Goal: Task Accomplishment & Management: Manage account settings

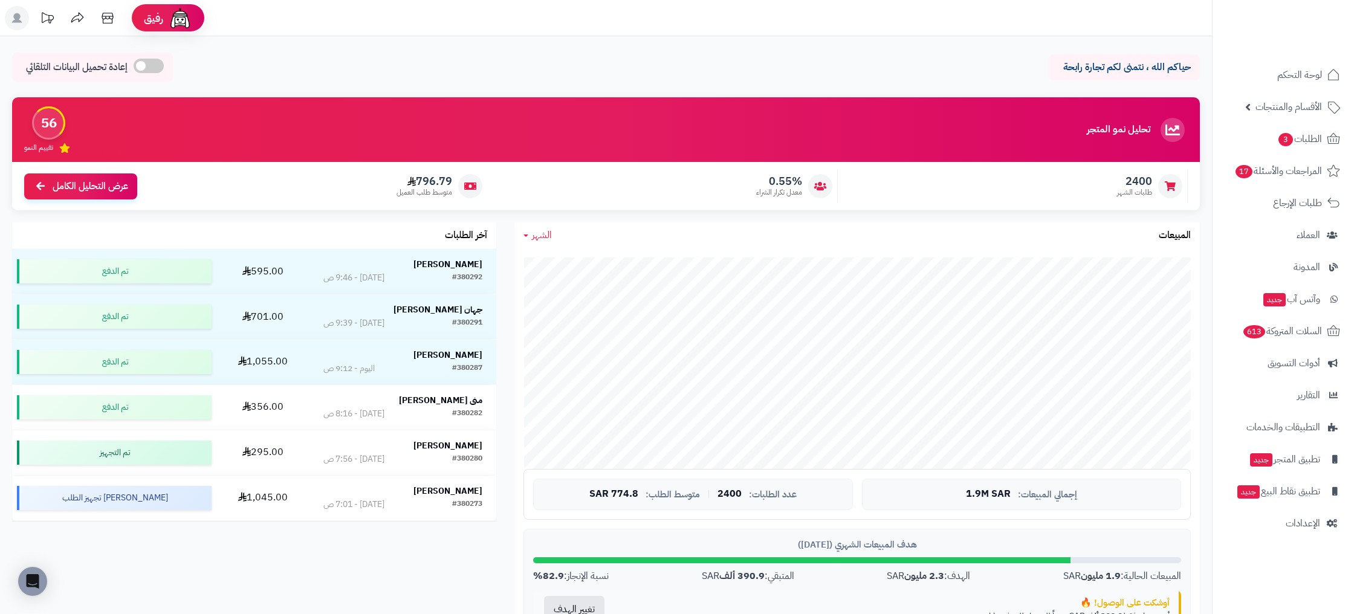
click at [1262, 156] on ul "لوحة التحكم الأقسام والمنتجات المنتجات الأقسام الماركات مواصفات المنتجات مواصفا…" at bounding box center [1282, 298] width 141 height 477
click at [1297, 138] on span "الطلبات 3" at bounding box center [1299, 139] width 45 height 17
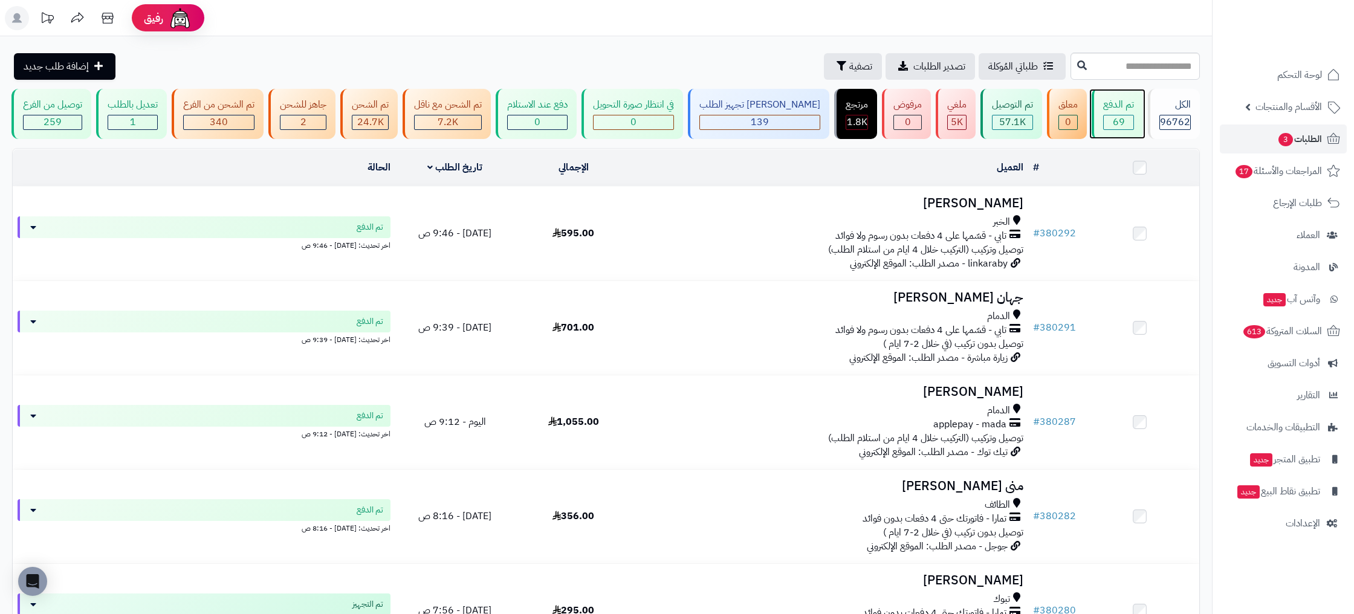
click at [1117, 118] on span "69" at bounding box center [1119, 122] width 12 height 15
click at [806, 111] on div "[PERSON_NAME] تجهيز الطلب" at bounding box center [759, 105] width 121 height 14
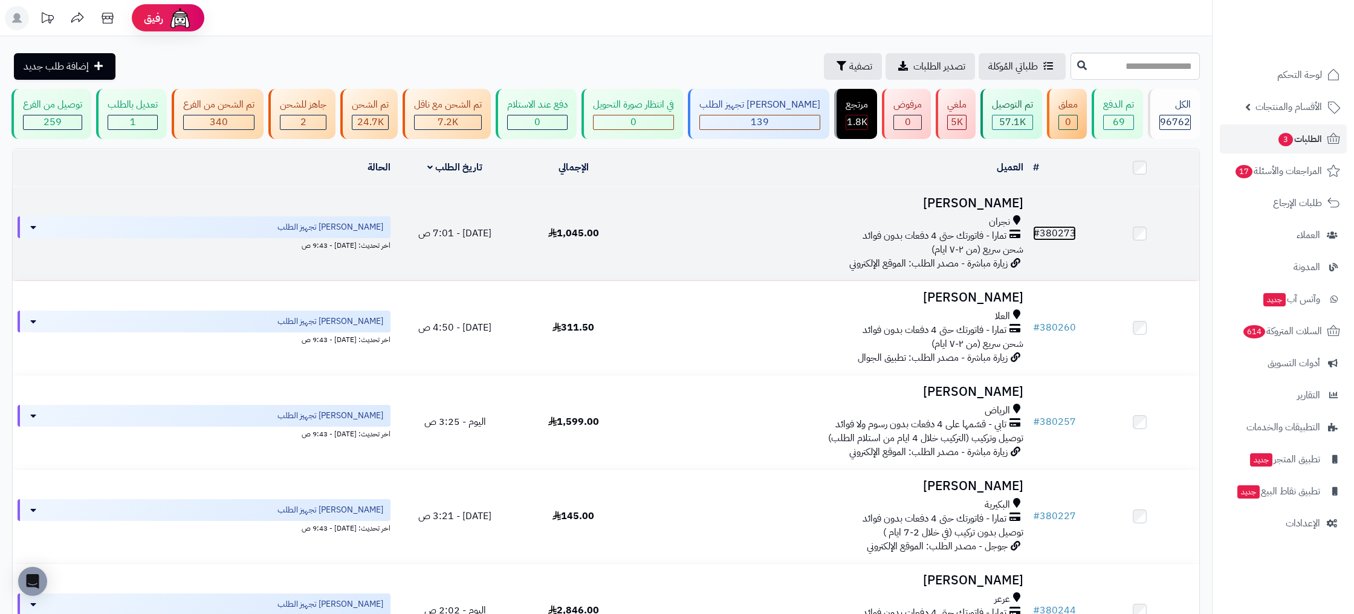
click at [1063, 231] on link "# 380273" at bounding box center [1054, 233] width 43 height 15
click at [1059, 233] on link "# 380273" at bounding box center [1054, 233] width 43 height 15
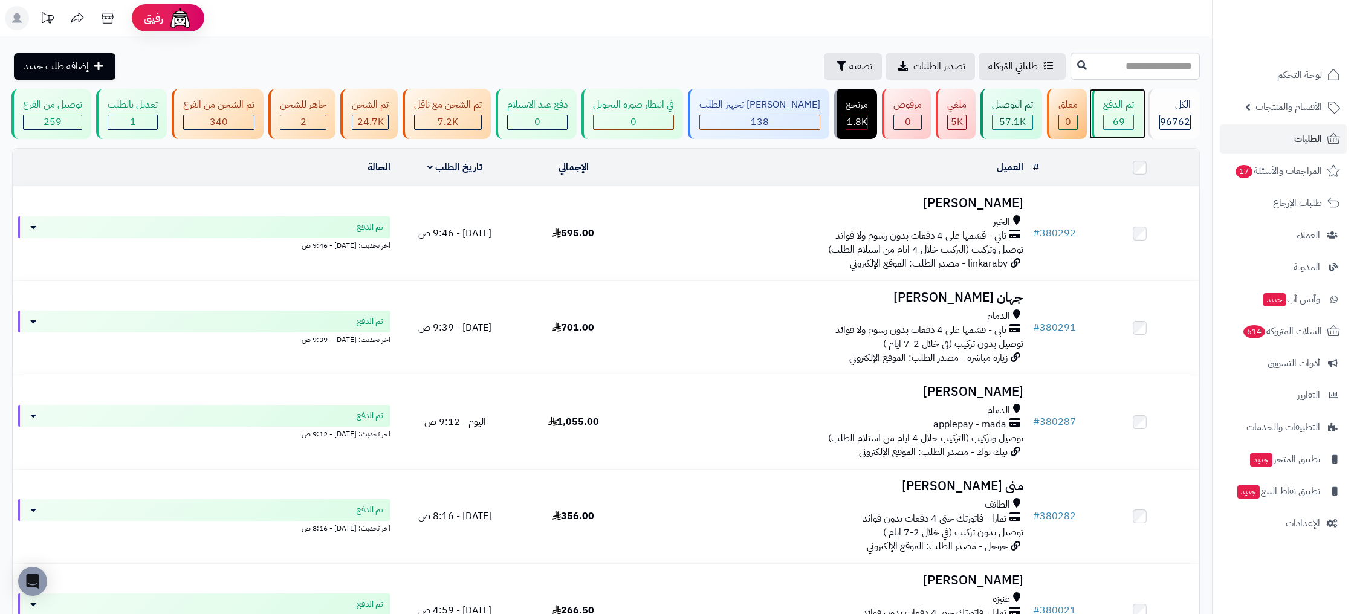
click at [1128, 118] on div "69" at bounding box center [1118, 122] width 30 height 14
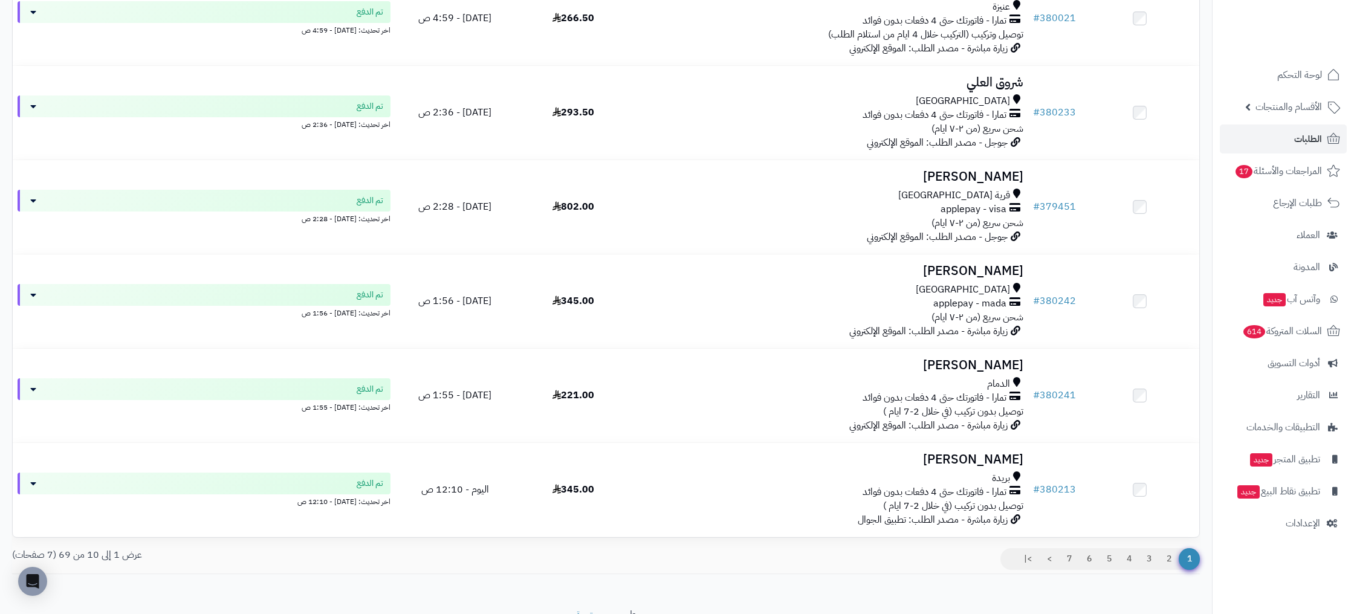
scroll to position [648, 0]
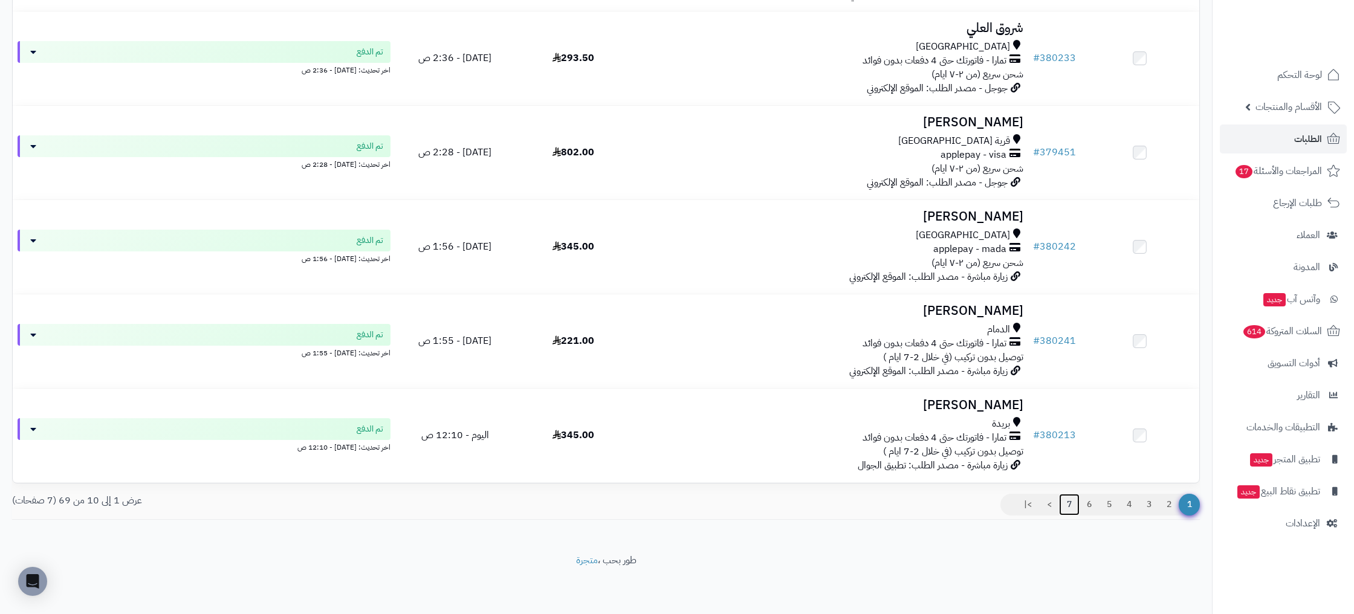
click at [1065, 503] on link "7" at bounding box center [1069, 505] width 21 height 22
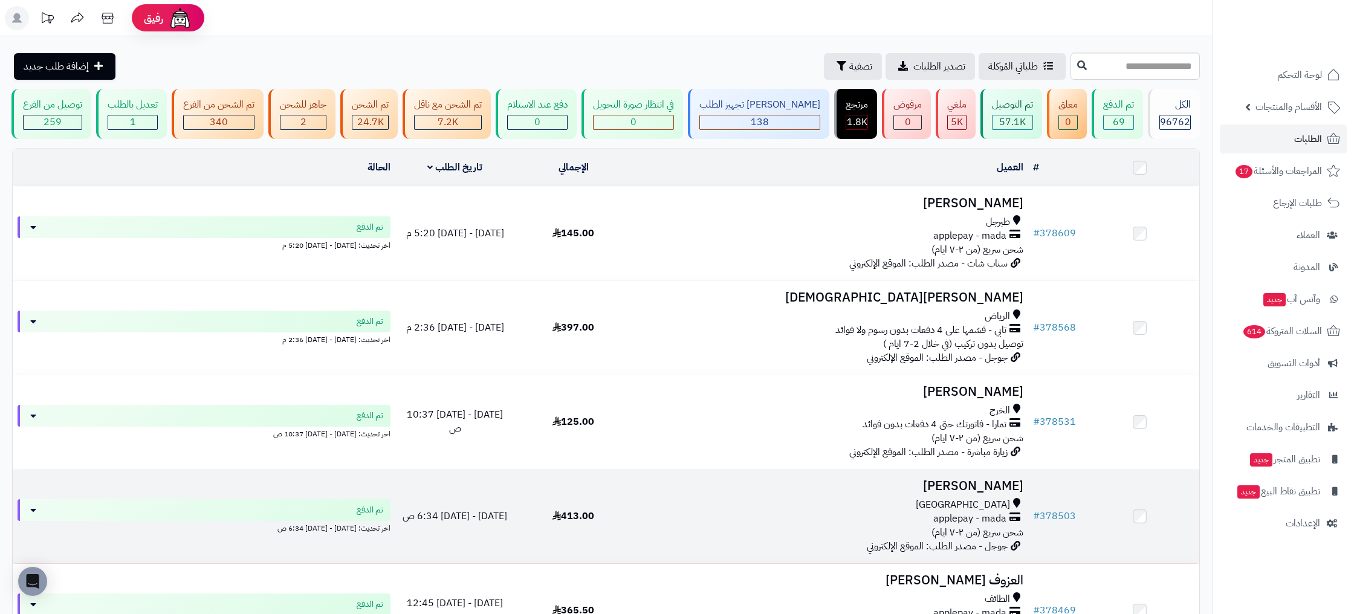
scroll to position [554, 0]
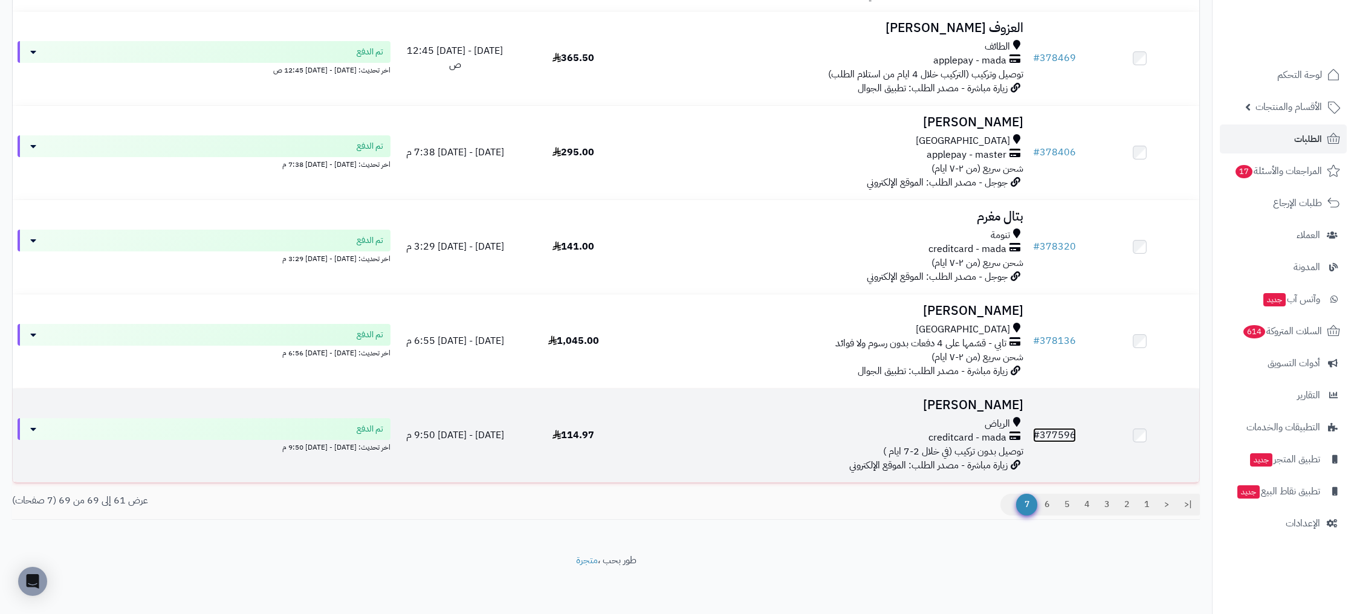
click at [1059, 438] on link "# 377596" at bounding box center [1054, 435] width 43 height 15
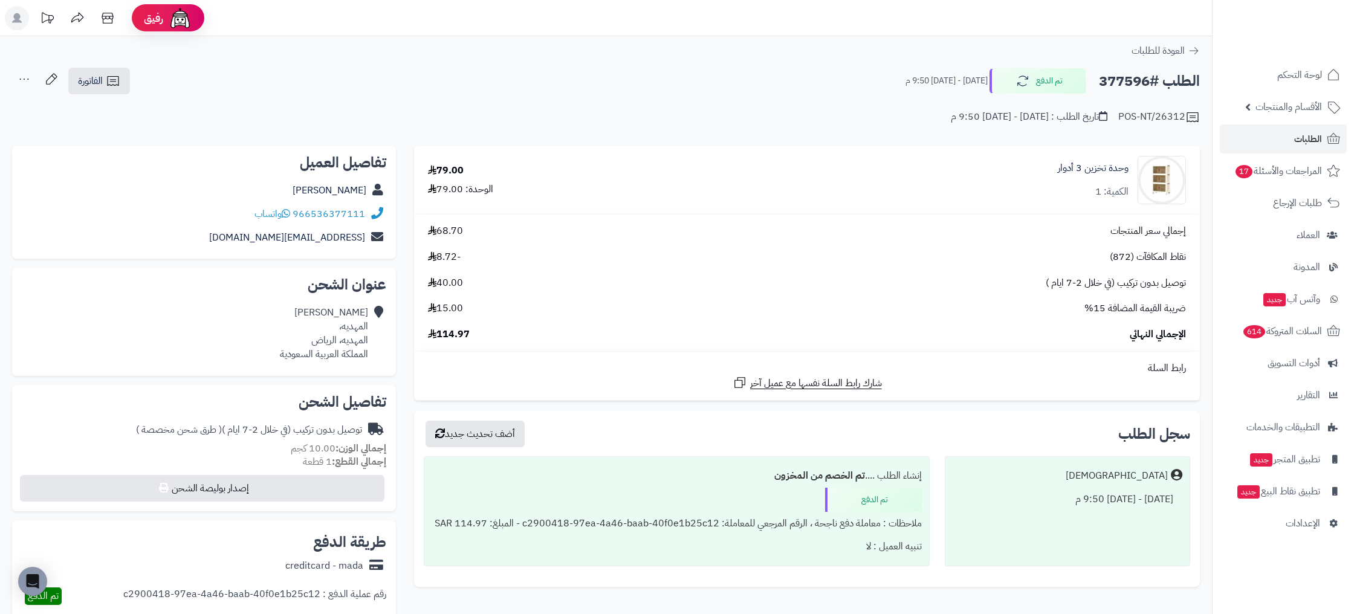
click at [1120, 118] on div "POS-NT/26312 تاريخ الطلب : [DATE] - [DATE] 9:50 م" at bounding box center [605, 109] width 1187 height 29
copy div "POS-NT/26312"
drag, startPoint x: 1182, startPoint y: 115, endPoint x: 1120, endPoint y: 112, distance: 62.3
click at [1120, 112] on div "POS-NT/26312" at bounding box center [1159, 117] width 82 height 15
copy div "POS-NT/26312"
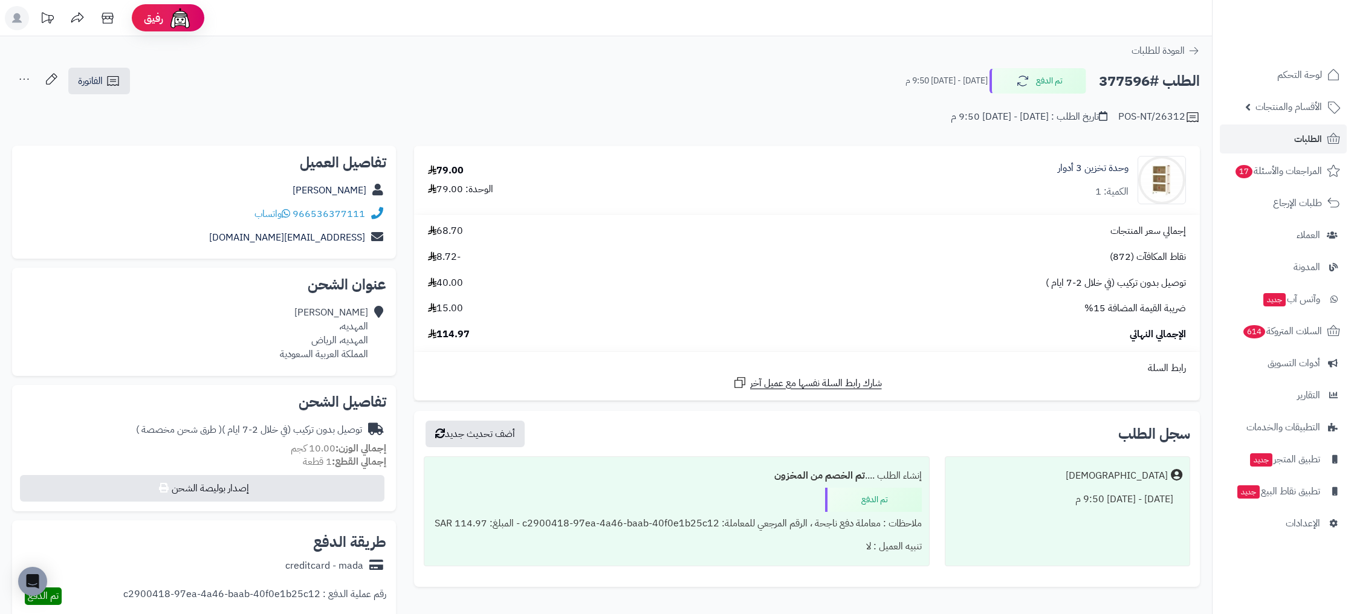
click at [457, 254] on span "-8.72" at bounding box center [444, 257] width 33 height 14
drag, startPoint x: 738, startPoint y: 527, endPoint x: 496, endPoint y: 516, distance: 242.6
click at [500, 516] on div "ملاحظات : معاملة دفع ناجحة ، الرقم المرجعي للمعاملة: c2900418-97ea-4a46-baab-40…" at bounding box center [676, 524] width 490 height 24
click at [613, 527] on div "ملاحظات : معاملة دفع ناجحة ، الرقم المرجعي للمعاملة: c2900418-97ea-4a46-baab-40…" at bounding box center [676, 524] width 490 height 24
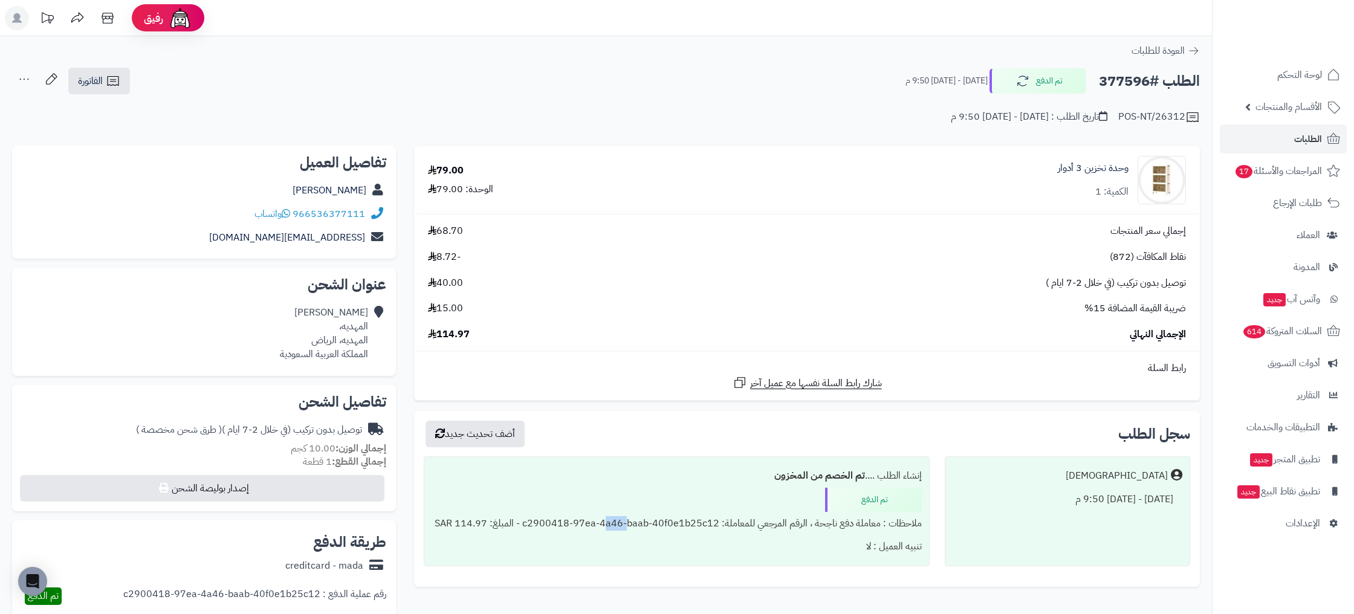
click at [613, 527] on div "ملاحظات : معاملة دفع ناجحة ، الرقم المرجعي للمعاملة: c2900418-97ea-4a46-baab-40…" at bounding box center [676, 524] width 490 height 24
click at [1303, 138] on span "الطلبات" at bounding box center [1308, 139] width 28 height 17
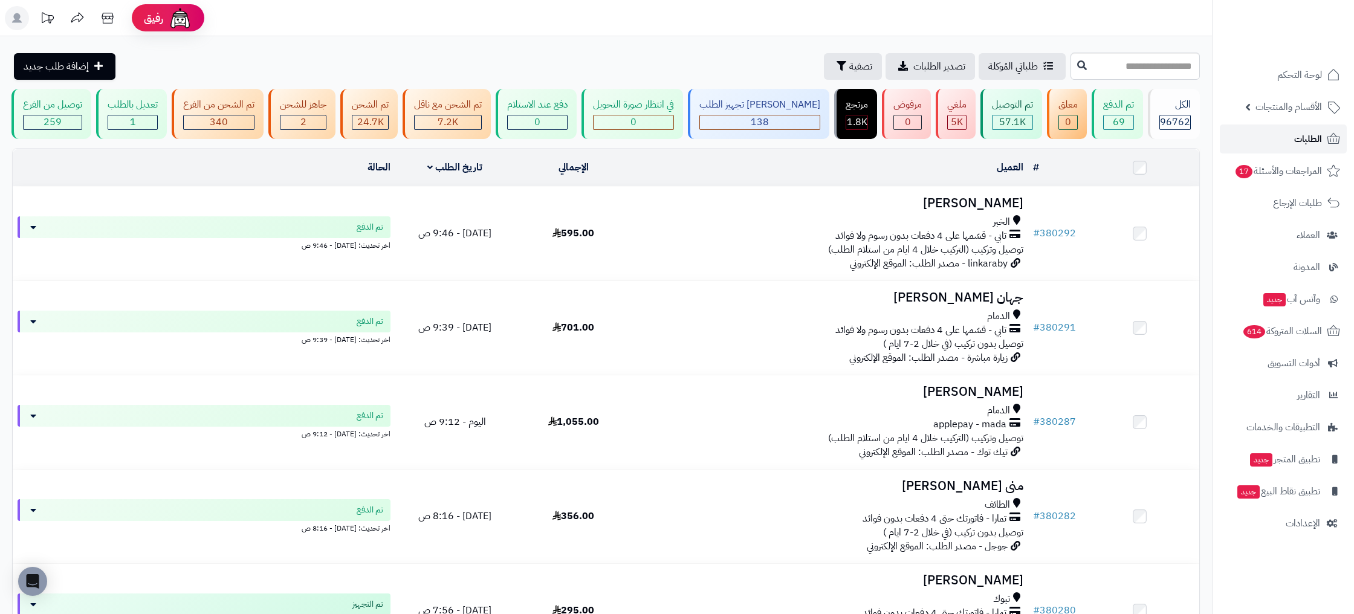
click at [1305, 143] on span "الطلبات" at bounding box center [1308, 139] width 28 height 17
click at [1317, 139] on span "الطلبات" at bounding box center [1308, 139] width 28 height 17
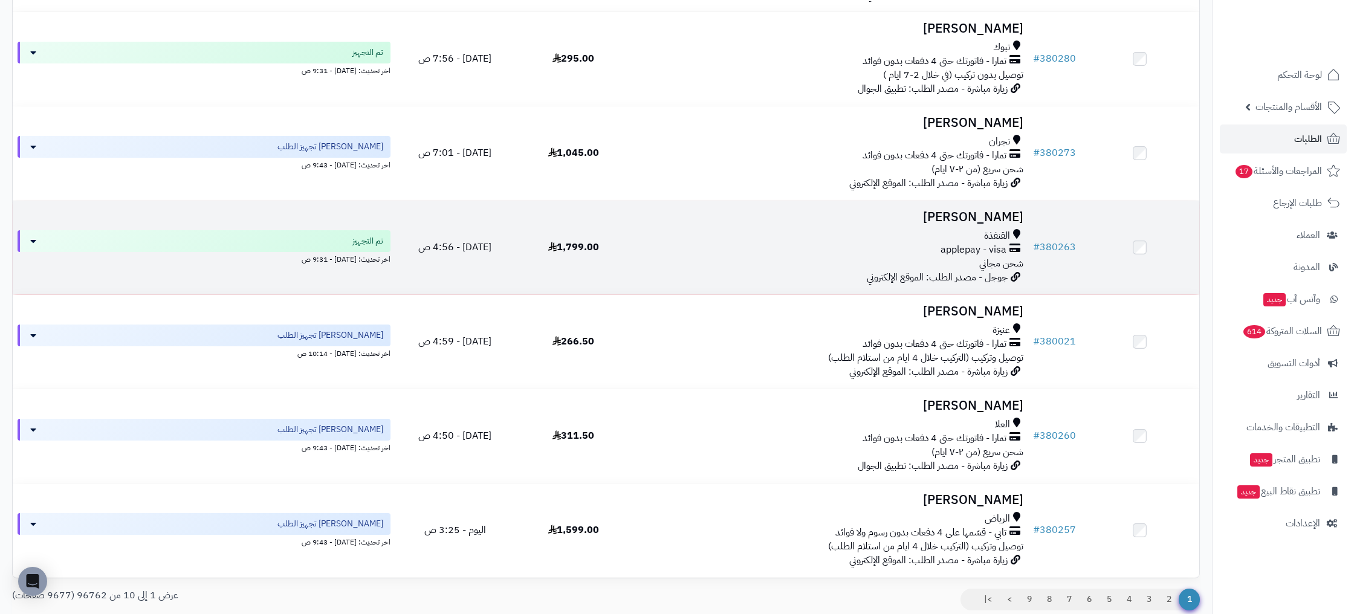
scroll to position [648, 0]
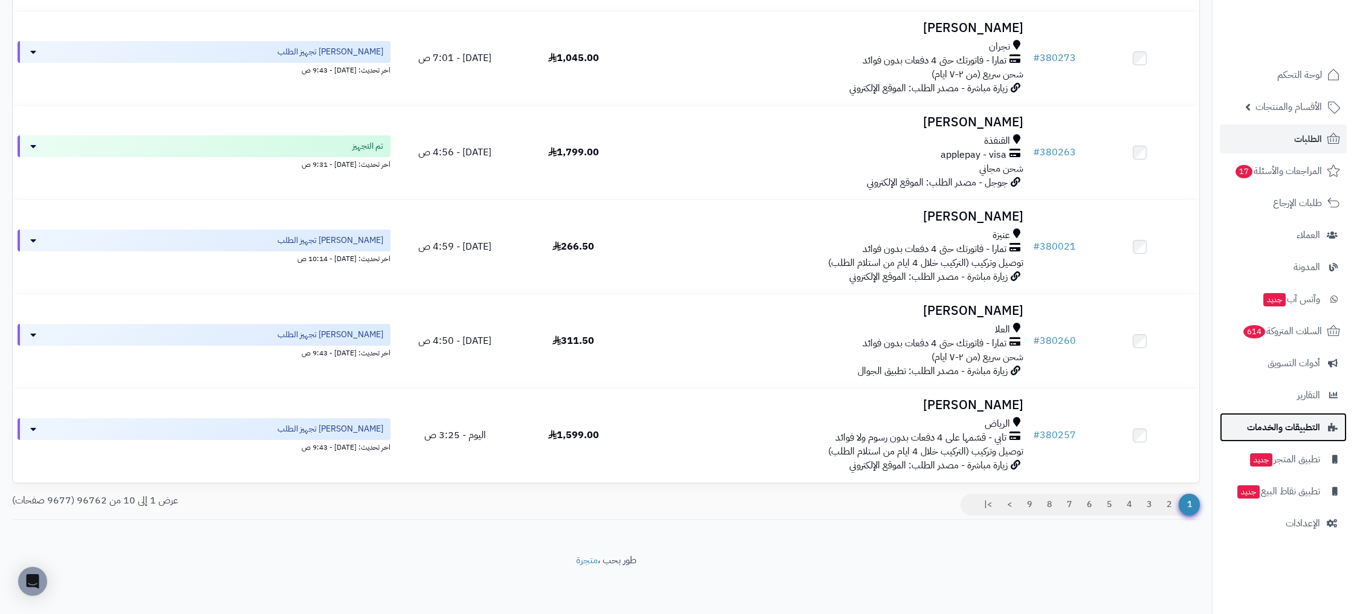
click at [1306, 428] on span "التطبيقات والخدمات" at bounding box center [1283, 427] width 73 height 17
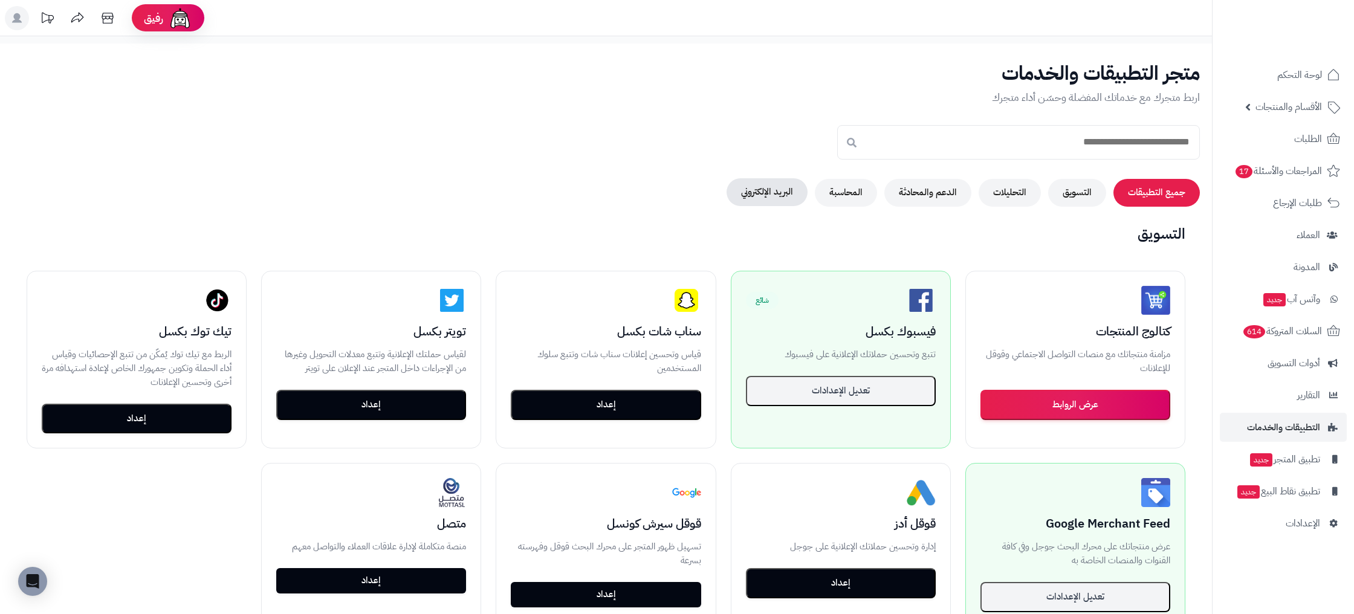
click at [761, 195] on button "البريد الإلكتروني" at bounding box center [766, 192] width 81 height 28
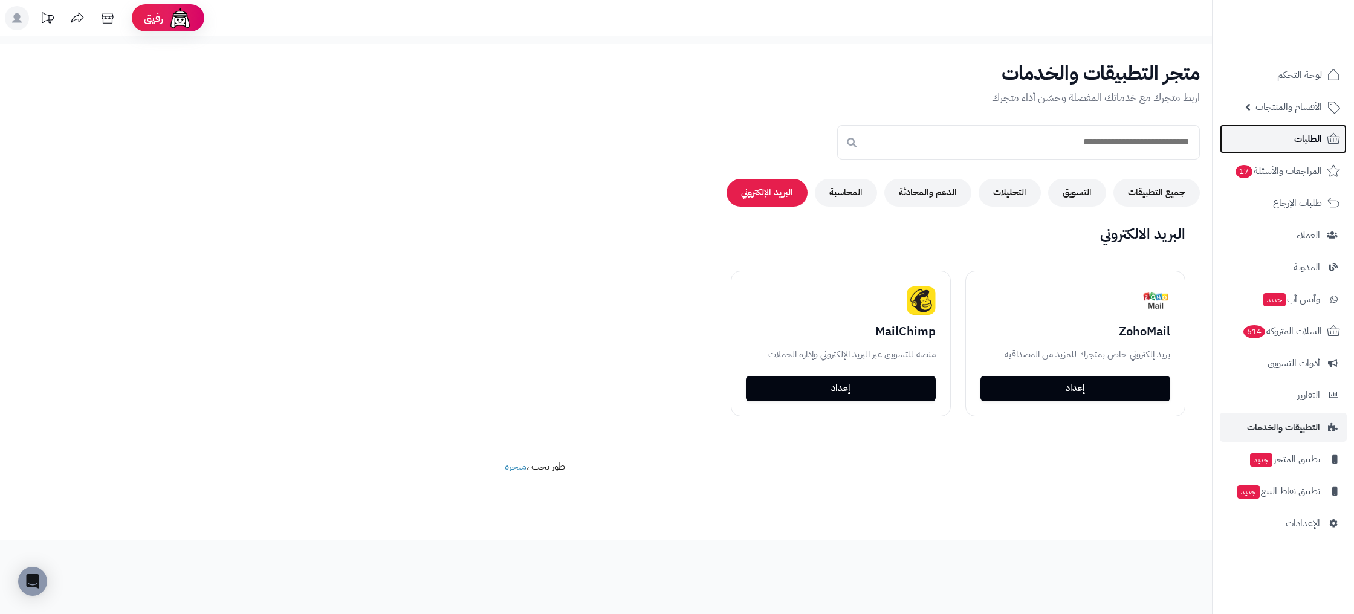
click at [1316, 133] on span "الطلبات" at bounding box center [1308, 139] width 28 height 17
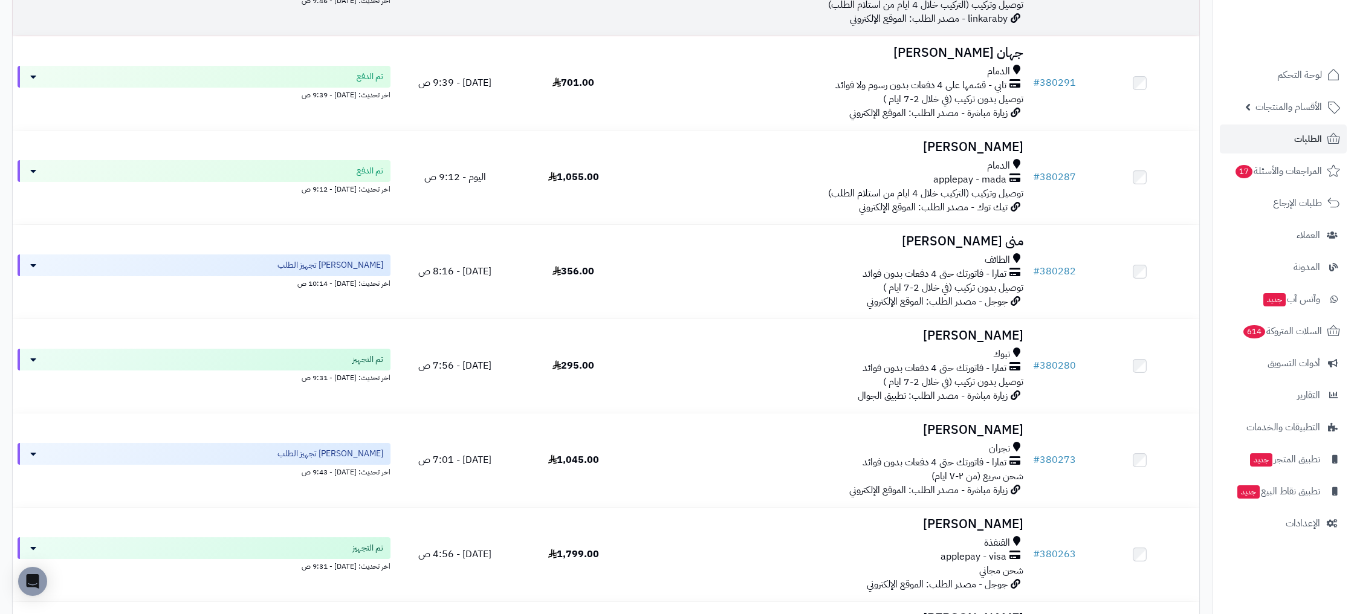
scroll to position [648, 0]
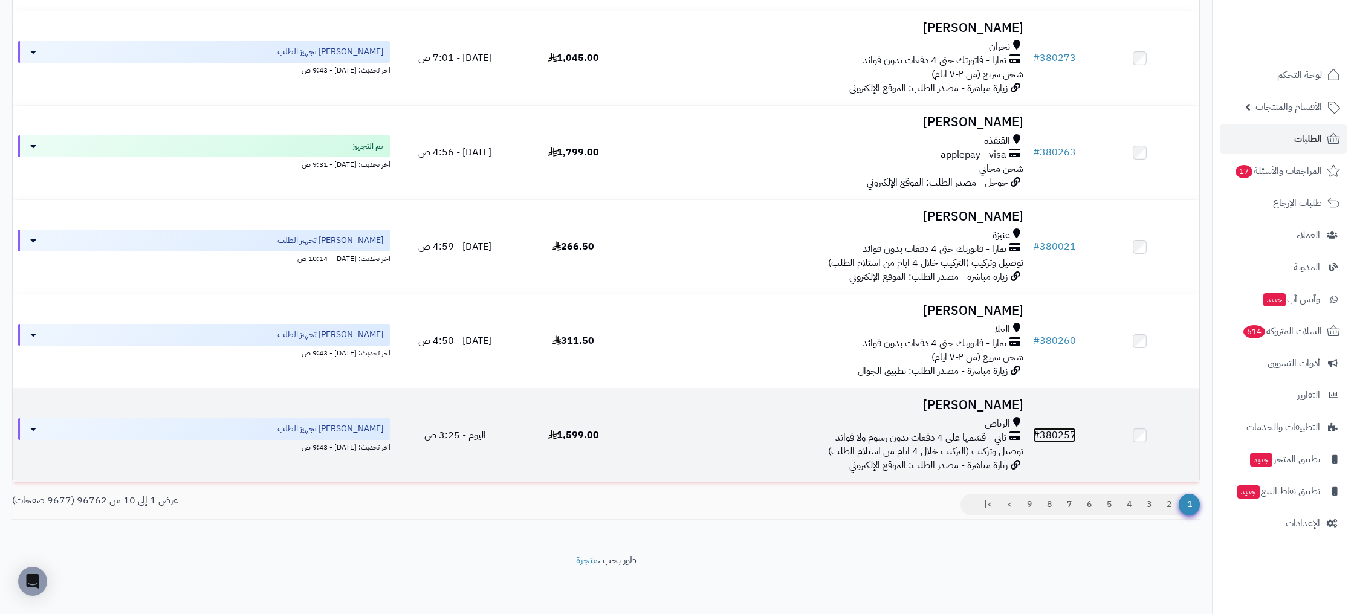
click at [1053, 431] on link "# 380257" at bounding box center [1054, 435] width 43 height 15
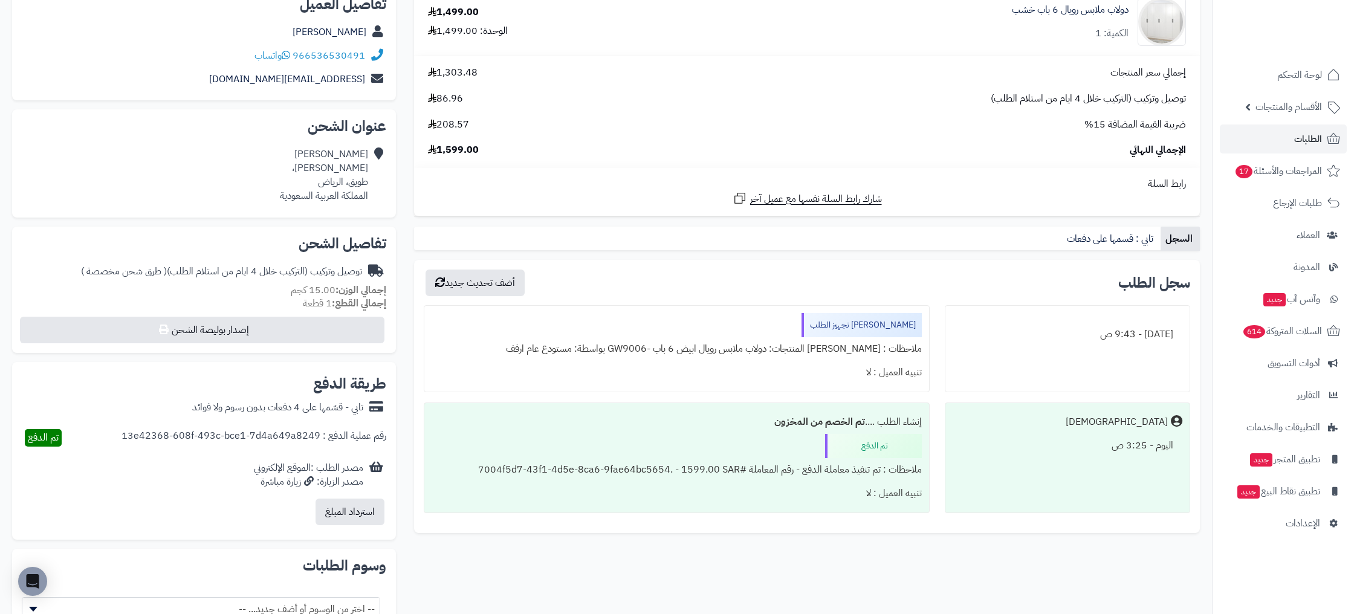
scroll to position [159, 0]
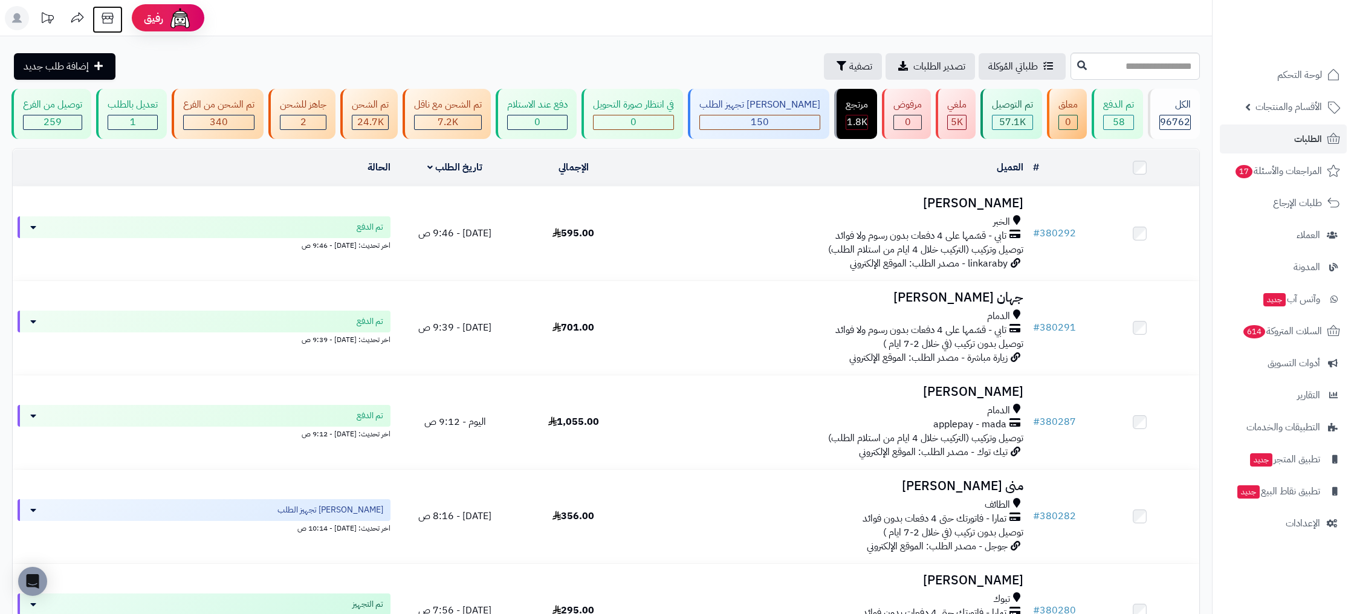
click at [107, 22] on icon at bounding box center [107, 18] width 24 height 24
click at [1325, 134] on link "الطلبات" at bounding box center [1282, 138] width 127 height 29
click at [49, 15] on icon at bounding box center [48, 17] width 12 height 11
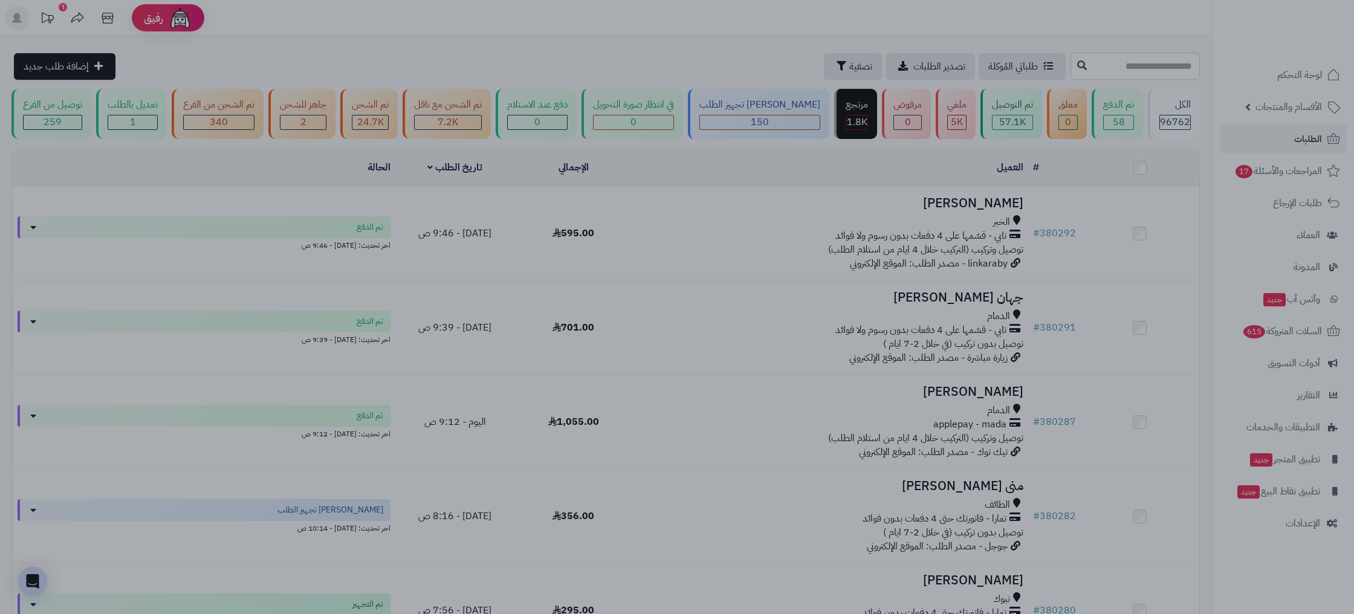
click at [781, 153] on div at bounding box center [677, 307] width 1354 height 614
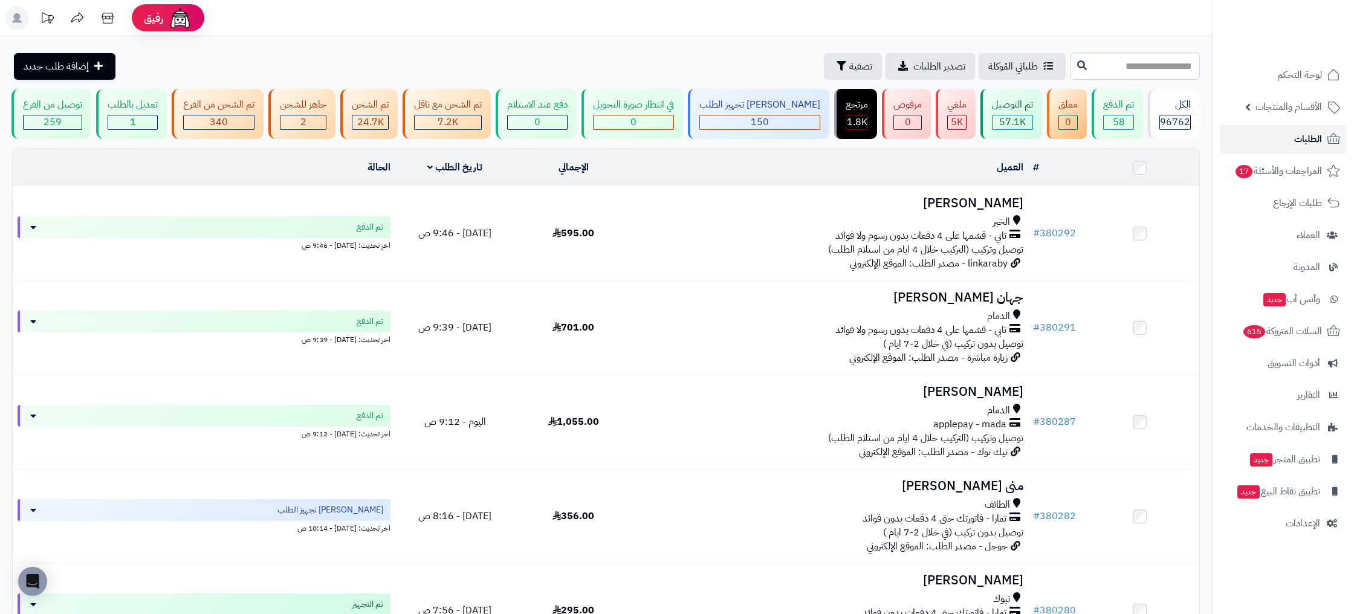
click at [1311, 136] on span "الطلبات" at bounding box center [1308, 139] width 28 height 17
click at [1313, 135] on span "الطلبات" at bounding box center [1308, 139] width 28 height 17
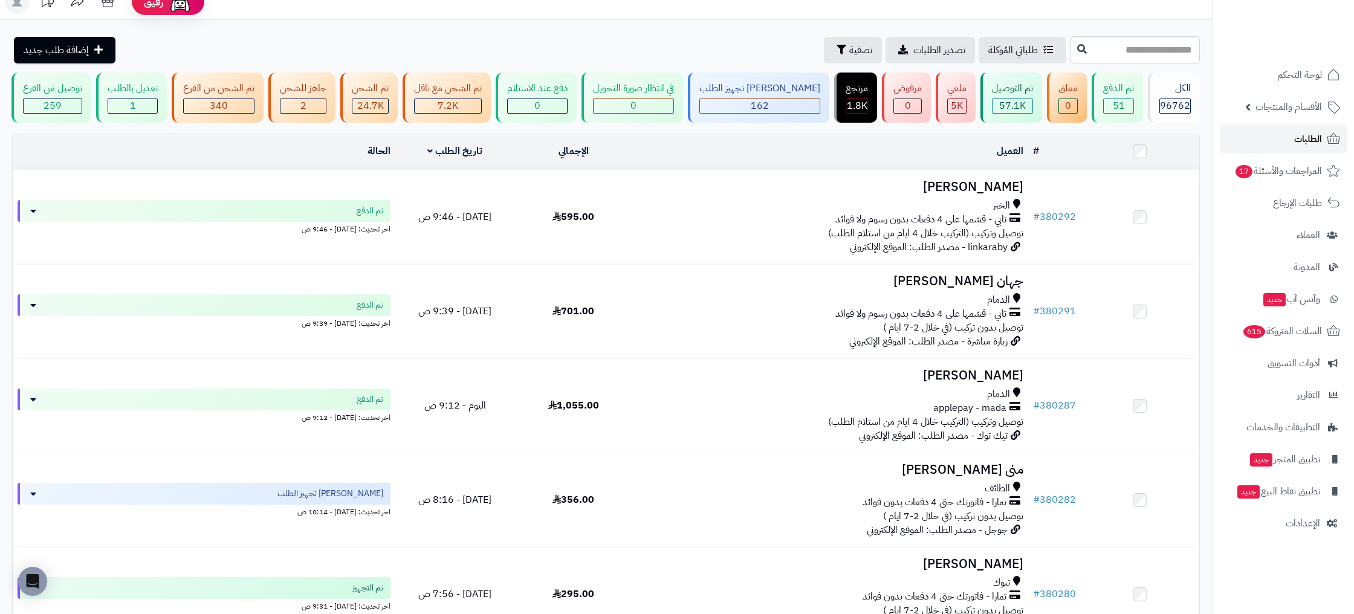
scroll to position [25, 0]
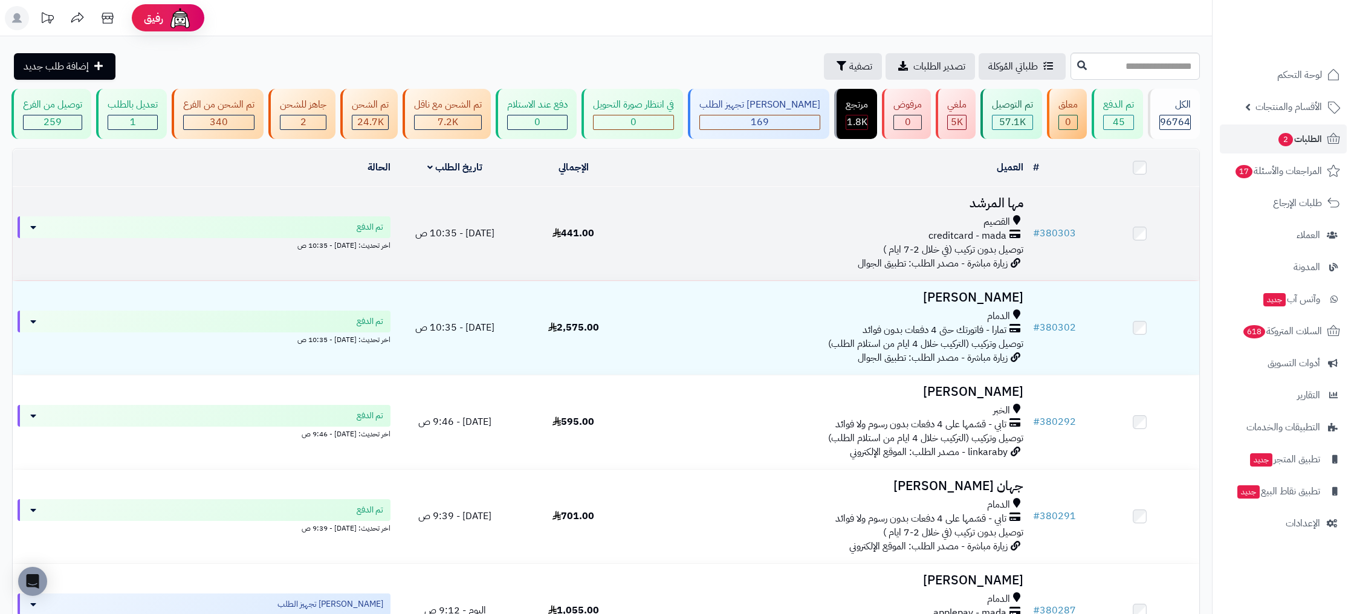
click at [1056, 220] on td "# 380303" at bounding box center [1054, 234] width 53 height 94
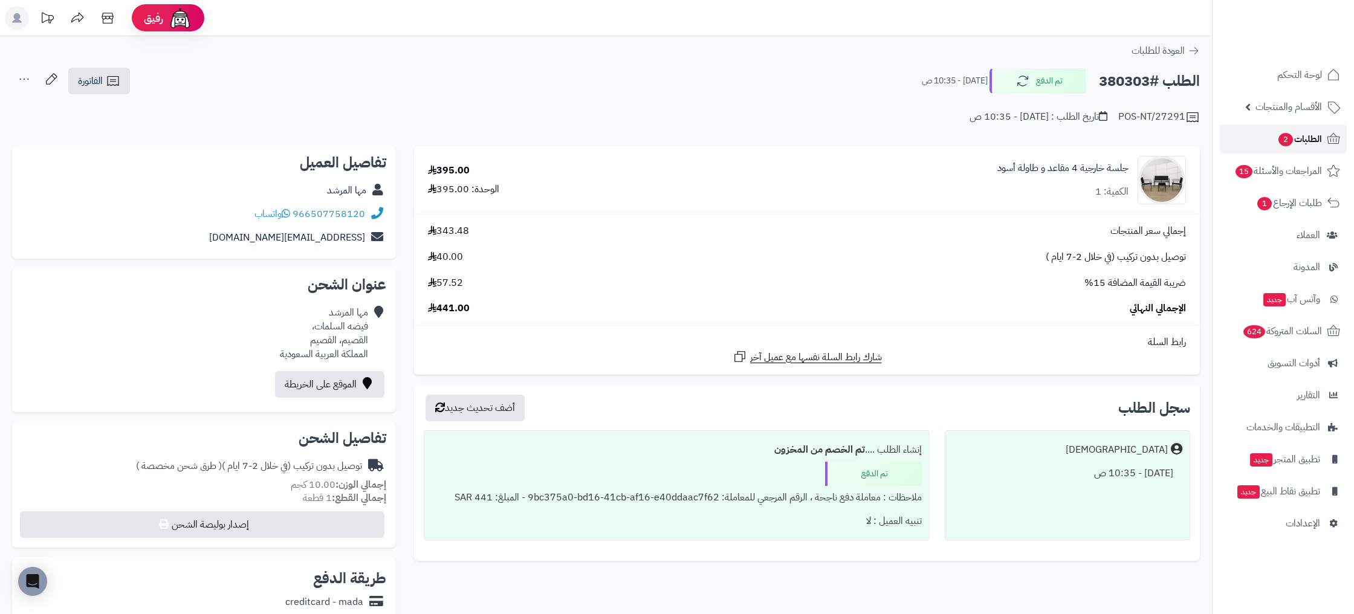
click at [1300, 134] on span "الطلبات 2" at bounding box center [1299, 139] width 45 height 17
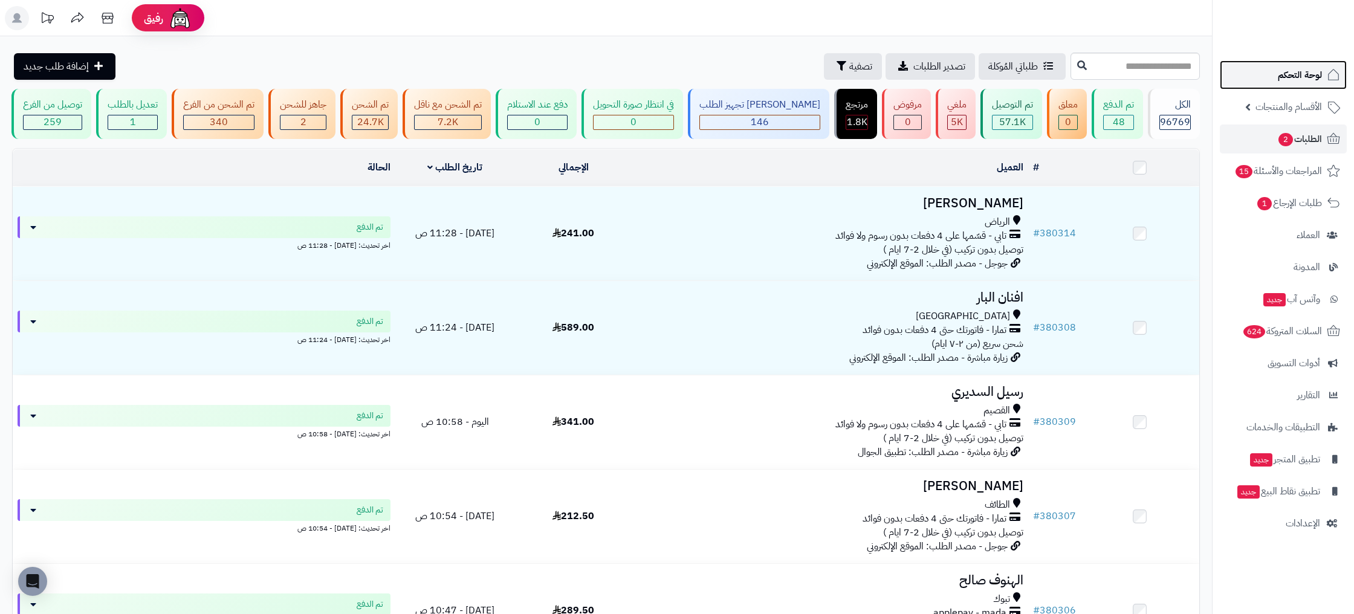
click at [1300, 85] on link "لوحة التحكم" at bounding box center [1282, 74] width 127 height 29
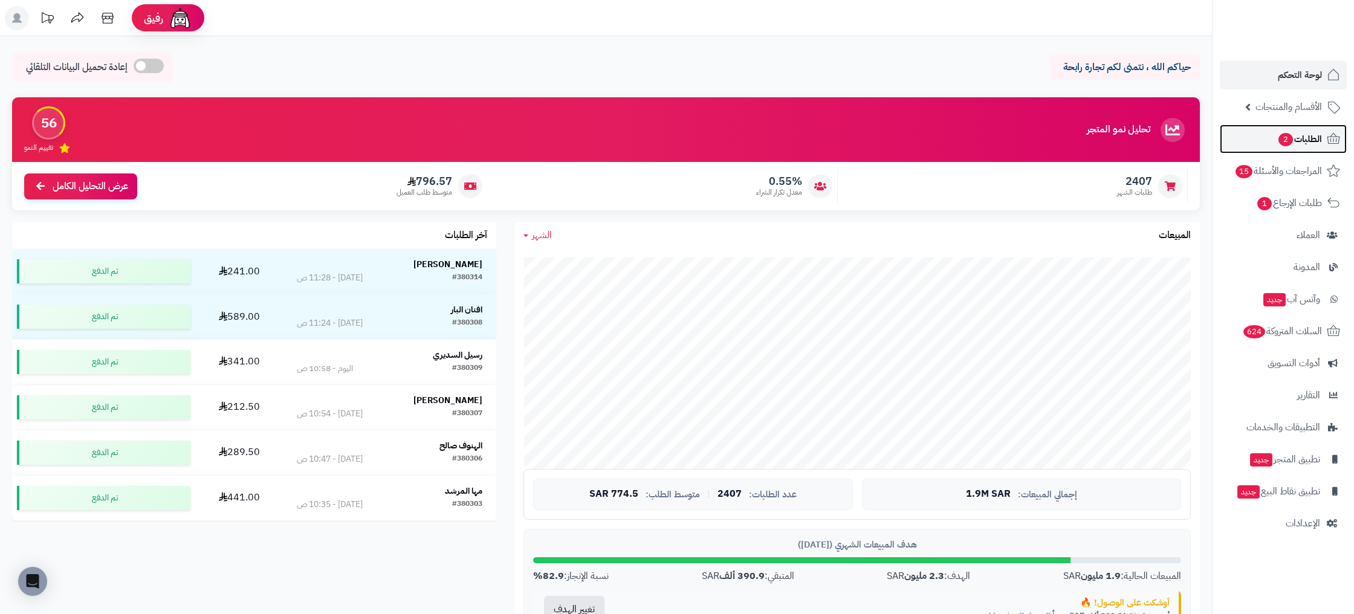
click at [1303, 132] on span "الطلبات 2" at bounding box center [1299, 139] width 45 height 17
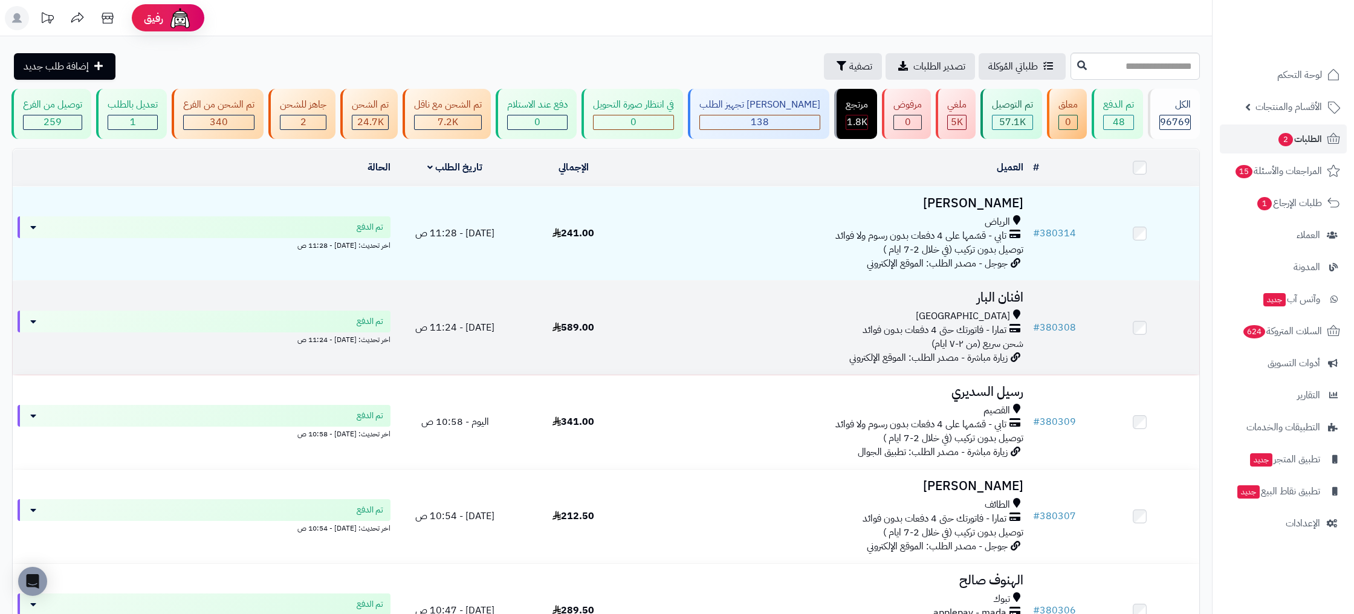
click at [1076, 320] on td "# 380308" at bounding box center [1054, 328] width 53 height 94
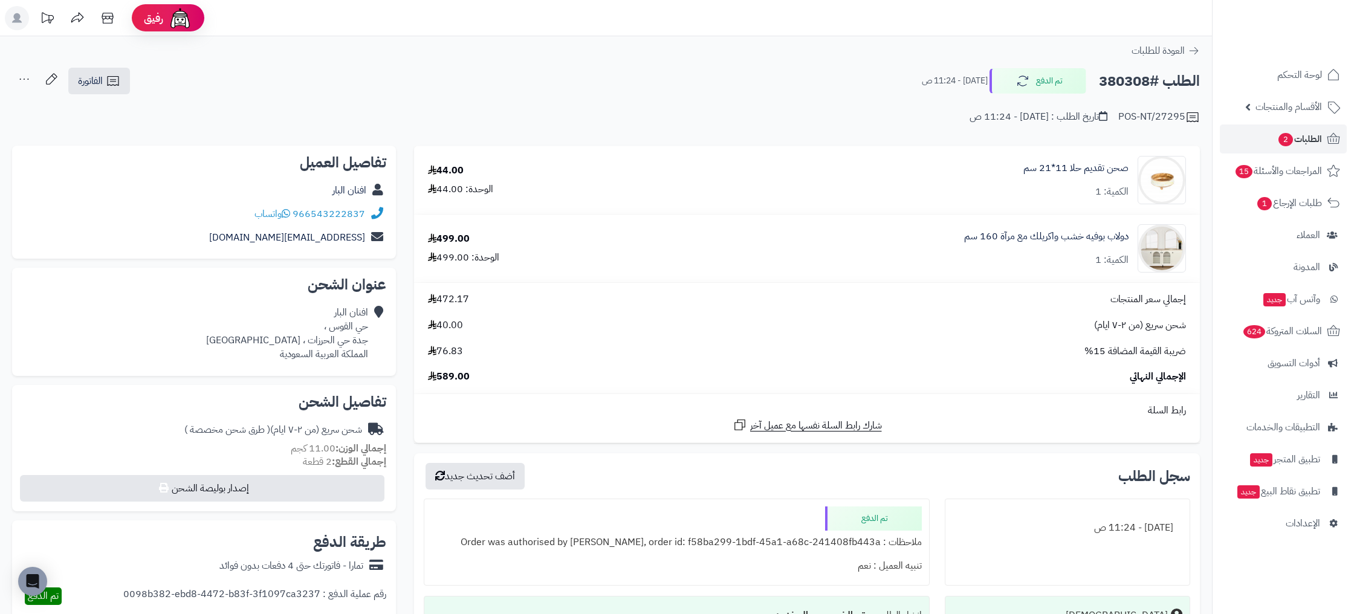
scroll to position [1, 0]
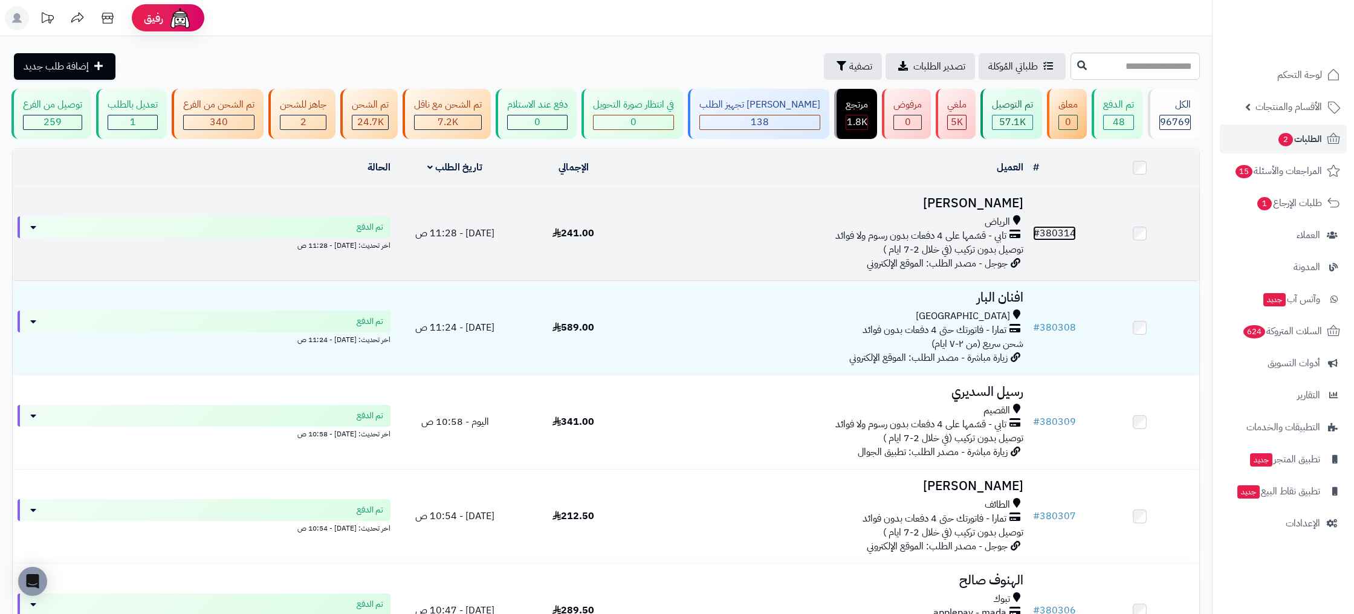
click at [1057, 234] on link "# 380314" at bounding box center [1054, 233] width 43 height 15
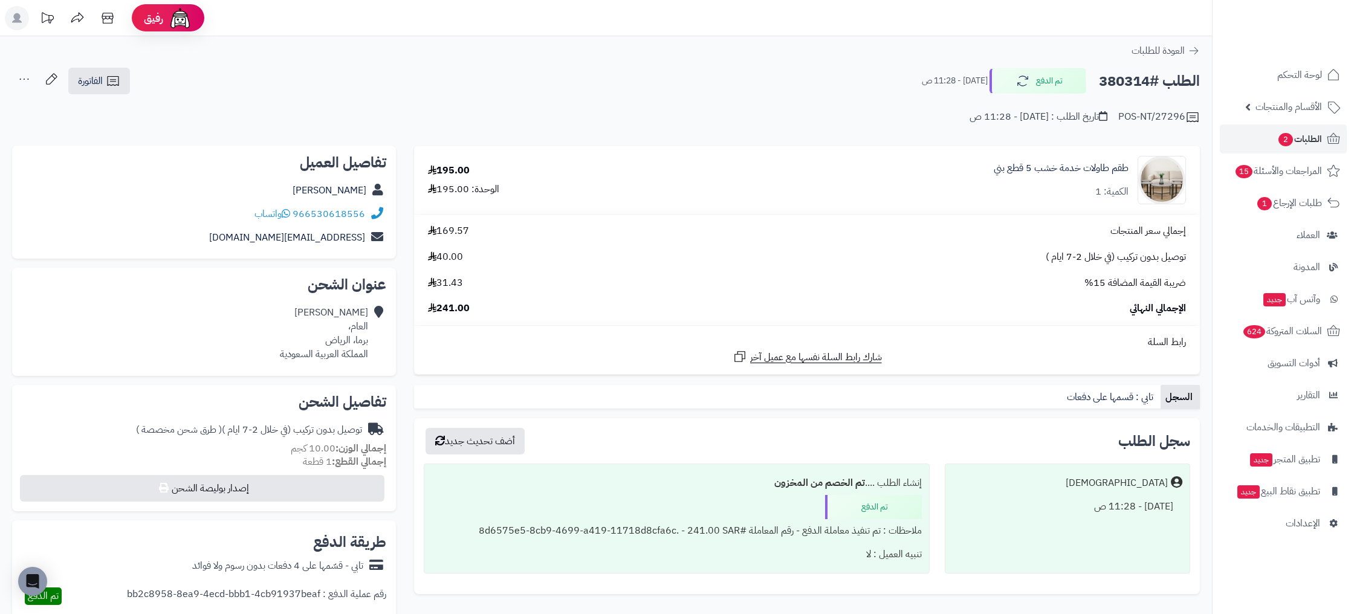
click at [1166, 117] on div "POS-NT/27296" at bounding box center [1159, 117] width 82 height 15
copy div "POS-NT/27296"
click at [1299, 82] on span "لوحة التحكم" at bounding box center [1300, 74] width 44 height 17
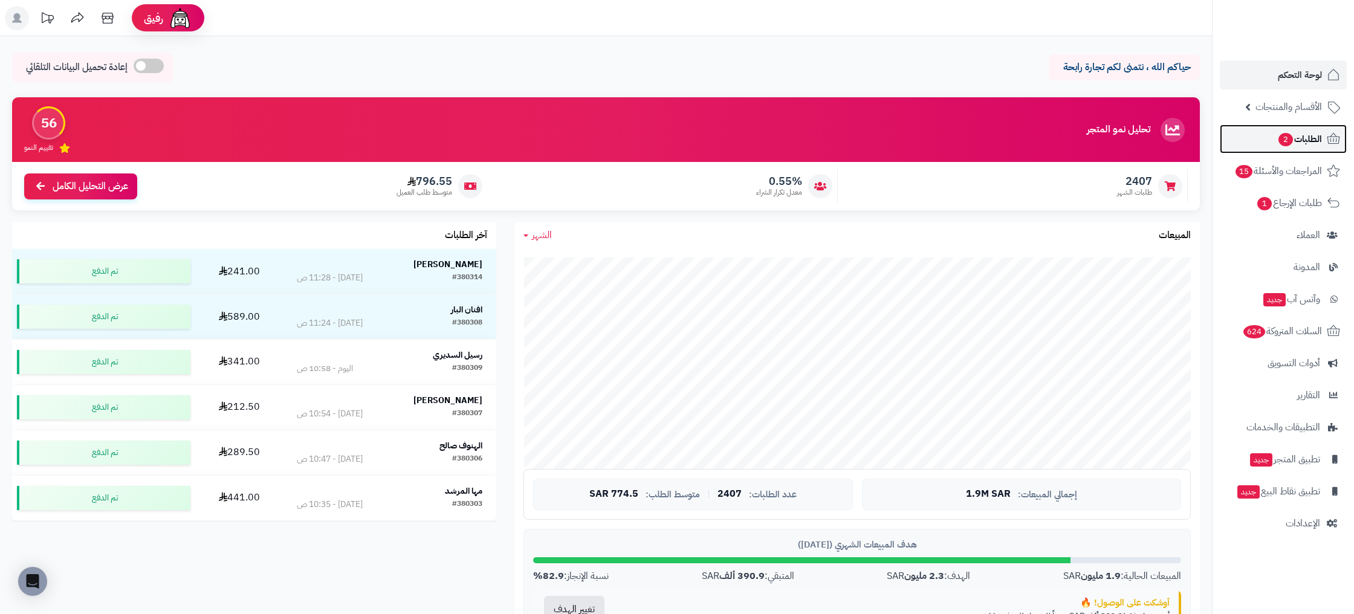
click at [1304, 141] on span "الطلبات 2" at bounding box center [1299, 139] width 45 height 17
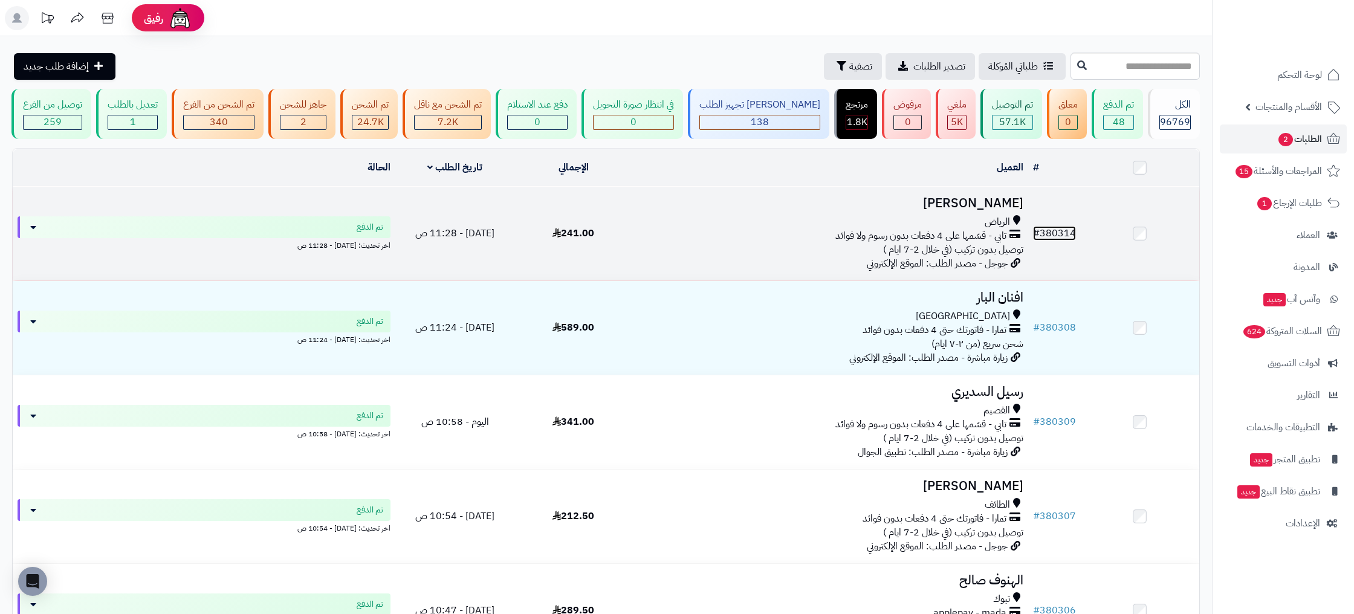
click at [1062, 234] on link "# 380314" at bounding box center [1054, 233] width 43 height 15
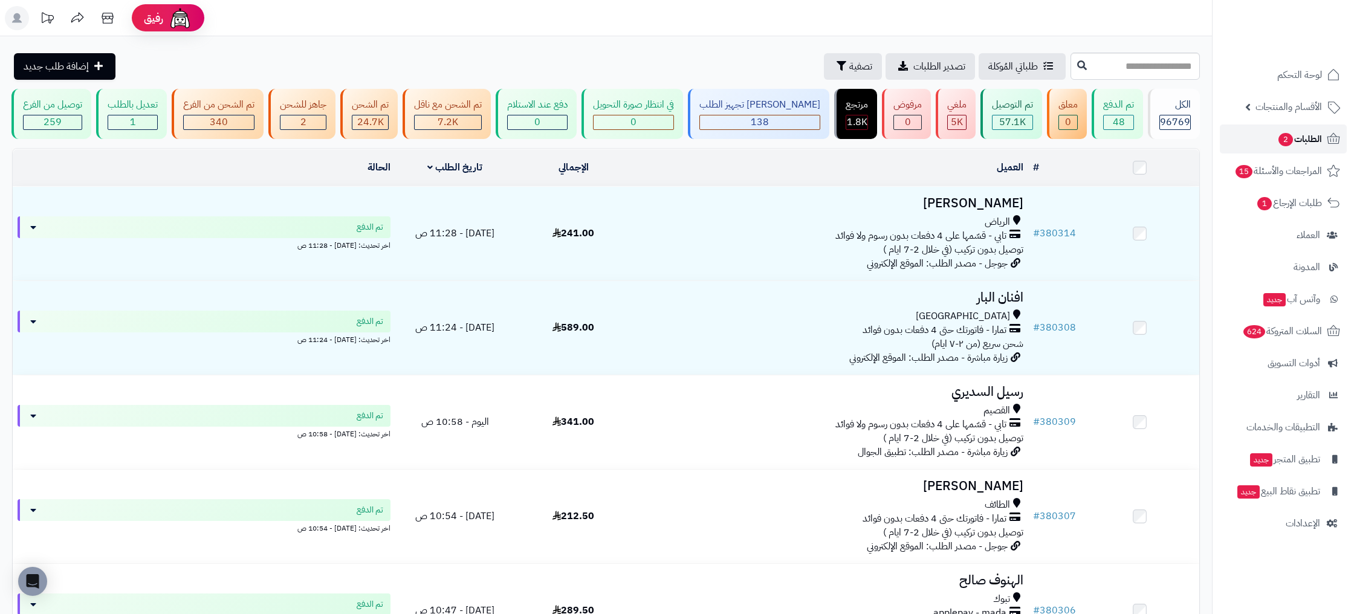
click at [1297, 135] on span "الطلبات 2" at bounding box center [1299, 139] width 45 height 17
click at [1310, 137] on span "الطلبات 2" at bounding box center [1299, 139] width 45 height 17
